Goal: Navigation & Orientation: Find specific page/section

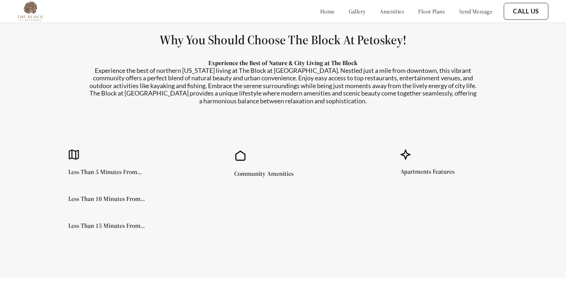
scroll to position [609, 0]
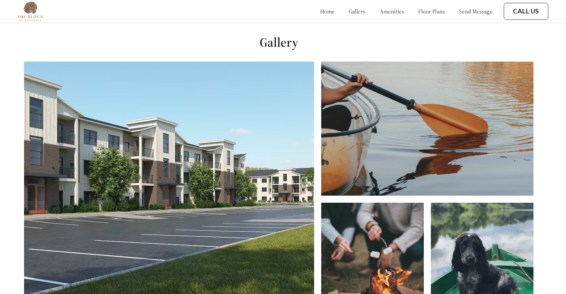
scroll to position [283, 4]
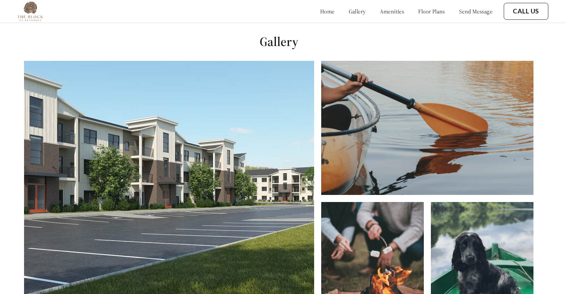
click at [320, 11] on link "home" at bounding box center [327, 11] width 15 height 7
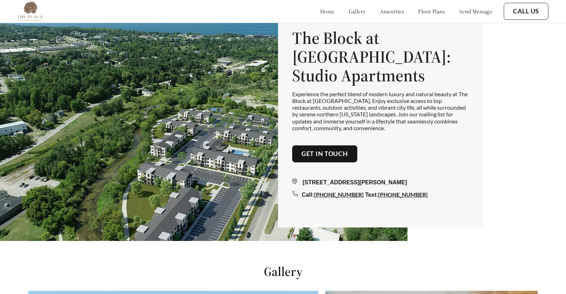
scroll to position [51, 0]
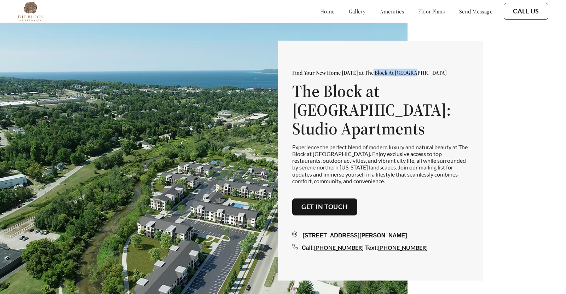
drag, startPoint x: 385, startPoint y: 81, endPoint x: 434, endPoint y: 81, distance: 49.5
click at [434, 76] on p "Find Your New Home [DATE] at The Block At [GEOGRAPHIC_DATA]" at bounding box center [380, 72] width 177 height 7
drag, startPoint x: 386, startPoint y: 82, endPoint x: 443, endPoint y: 83, distance: 57.0
click at [443, 76] on p "Find Your New Home [DATE] at The Block At [GEOGRAPHIC_DATA]" at bounding box center [380, 72] width 177 height 7
copy p "Block At [GEOGRAPHIC_DATA]"
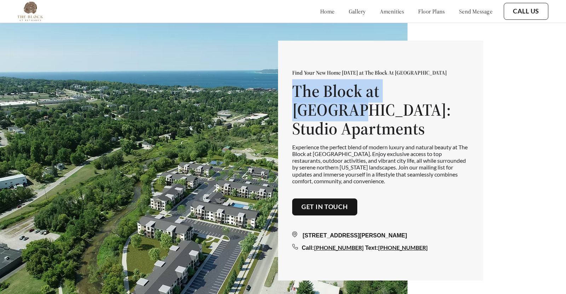
drag, startPoint x: 293, startPoint y: 99, endPoint x: 447, endPoint y: 102, distance: 153.6
click at [447, 102] on h1 "The Block at [GEOGRAPHIC_DATA]: Studio Apartments" at bounding box center [380, 110] width 177 height 56
copy h1 "The Block at [GEOGRAPHIC_DATA]"
